Goal: Task Accomplishment & Management: Use online tool/utility

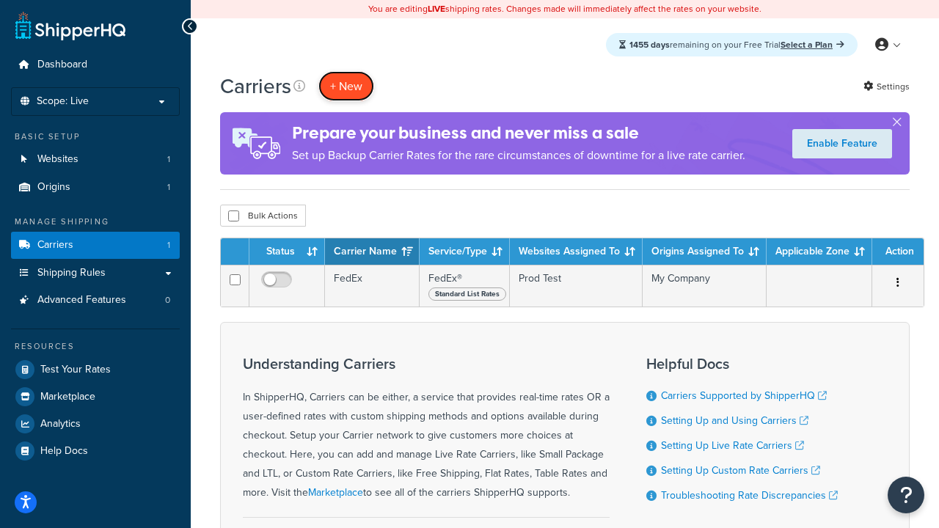
click at [346, 87] on button "+ New" at bounding box center [346, 86] width 56 height 30
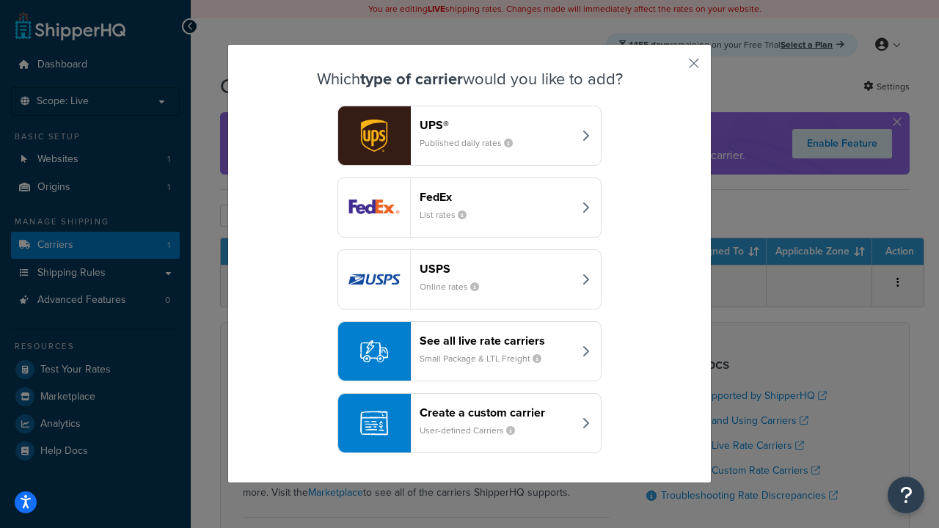
click at [470, 208] on div "FedEx List rates" at bounding box center [496, 207] width 153 height 35
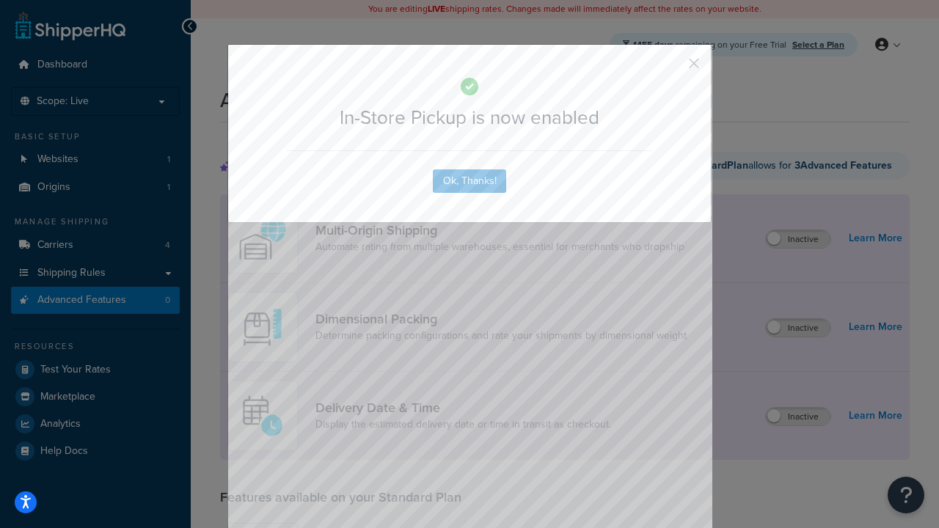
scroll to position [385, 0]
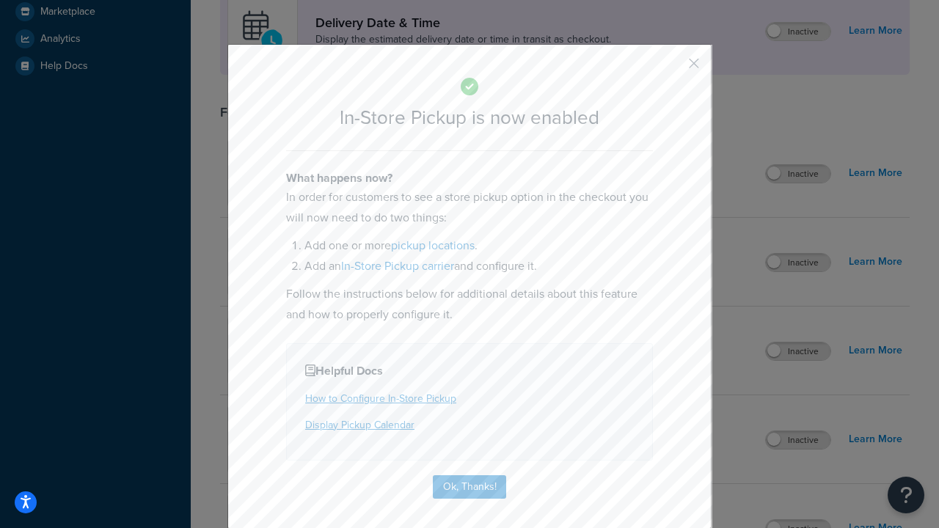
click at [672, 68] on button "button" at bounding box center [673, 69] width 4 height 4
